Goal: Transaction & Acquisition: Purchase product/service

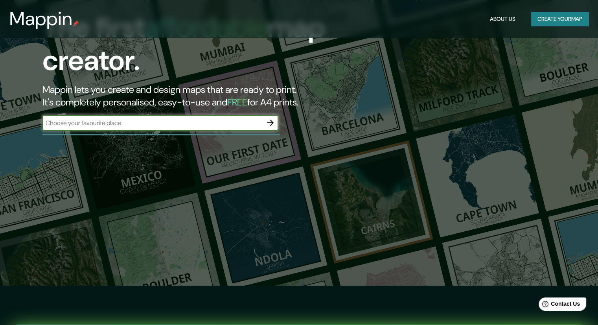
click at [178, 125] on input "text" at bounding box center [152, 122] width 220 height 9
type input "santa [PERSON_NAME]"
click at [272, 123] on icon "button" at bounding box center [270, 123] width 6 height 6
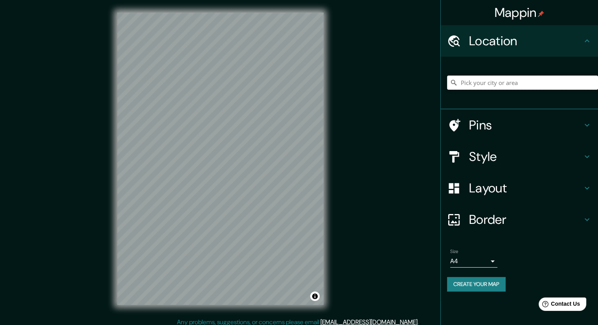
click at [449, 84] on input "Pick your city or area" at bounding box center [522, 82] width 151 height 14
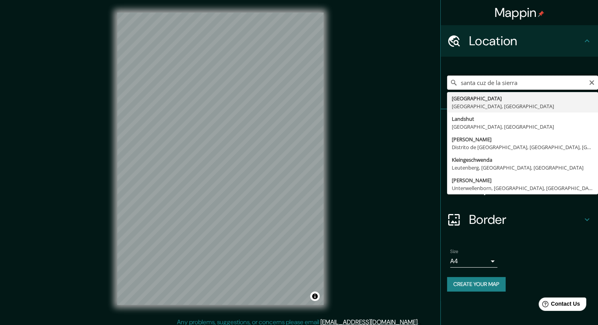
click at [449, 83] on input "santa cuz de la sierra" at bounding box center [522, 82] width 151 height 14
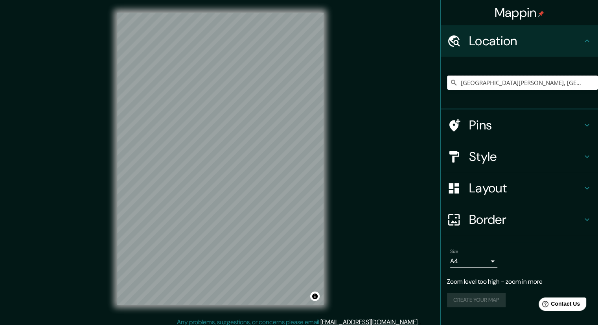
type input "[GEOGRAPHIC_DATA][PERSON_NAME], [GEOGRAPHIC_DATA][PERSON_NAME], [GEOGRAPHIC_DAT…"
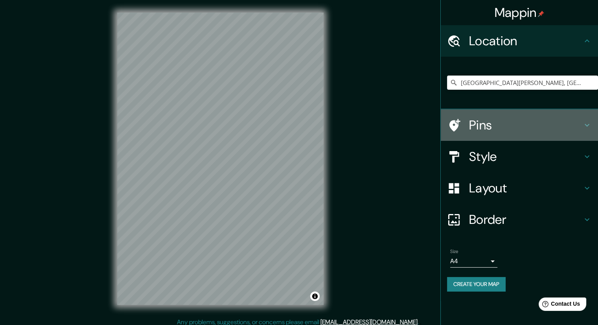
click at [449, 126] on icon at bounding box center [454, 125] width 11 height 13
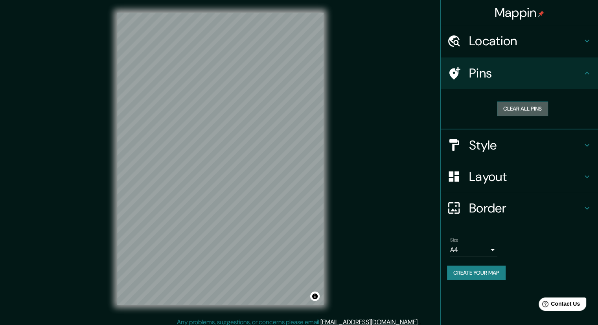
click at [449, 107] on button "Clear all pins" at bounding box center [522, 108] width 51 height 15
drag, startPoint x: 206, startPoint y: 119, endPoint x: 197, endPoint y: 127, distance: 12.8
click at [195, 127] on div at bounding box center [192, 126] width 6 height 6
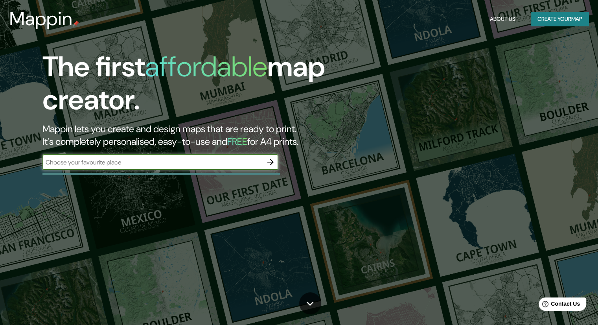
drag, startPoint x: 200, startPoint y: 162, endPoint x: 187, endPoint y: 162, distance: 12.6
click at [200, 162] on input "text" at bounding box center [152, 162] width 220 height 9
click at [175, 163] on input "text" at bounding box center [152, 162] width 220 height 9
type input "santa [PERSON_NAME]"
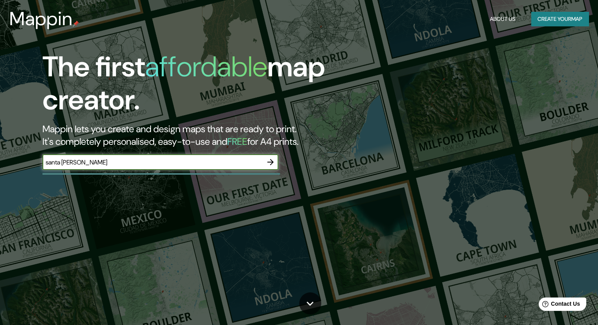
click at [265, 161] on button "button" at bounding box center [271, 162] width 16 height 16
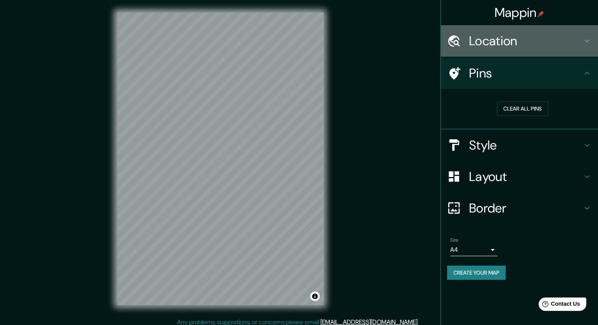
click at [449, 45] on h4 "Location" at bounding box center [525, 41] width 113 height 16
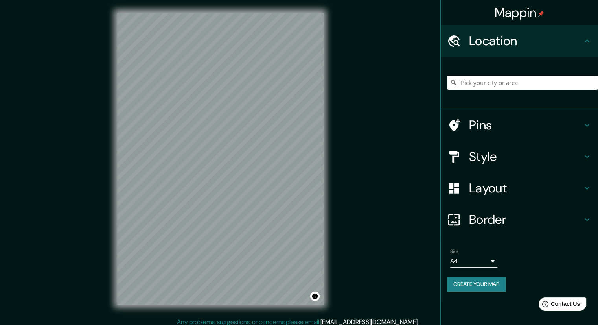
click at [449, 81] on input "Pick your city or area" at bounding box center [522, 82] width 151 height 14
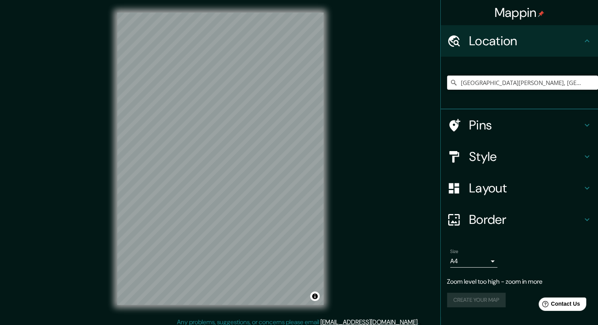
type input "[GEOGRAPHIC_DATA][PERSON_NAME], [GEOGRAPHIC_DATA][PERSON_NAME], [GEOGRAPHIC_DAT…"
